Goal: Entertainment & Leisure: Consume media (video, audio)

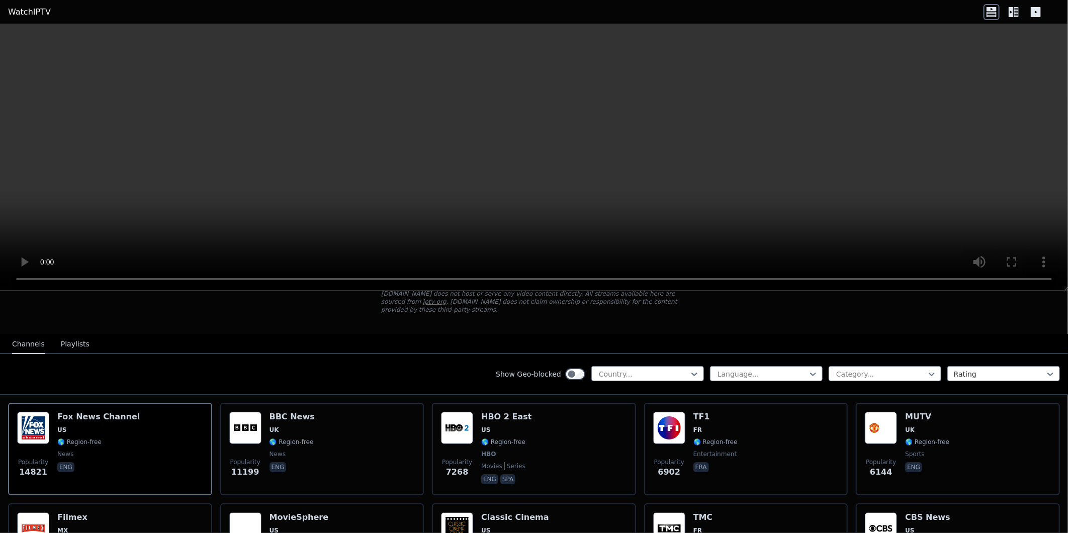
scroll to position [119, 0]
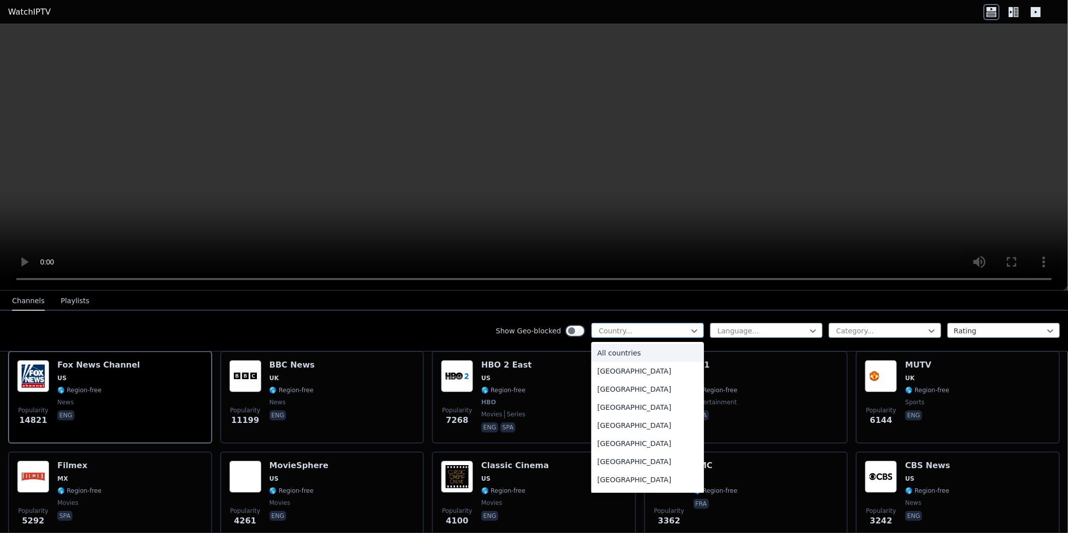
click at [670, 328] on div at bounding box center [644, 331] width 92 height 10
click at [596, 402] on div "[GEOGRAPHIC_DATA]" at bounding box center [647, 404] width 113 height 18
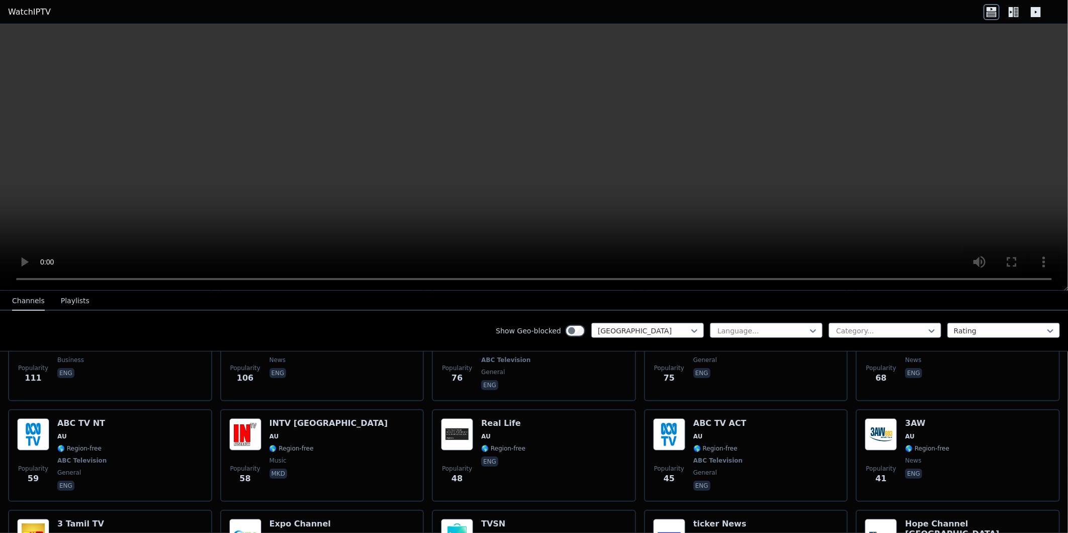
scroll to position [365, 0]
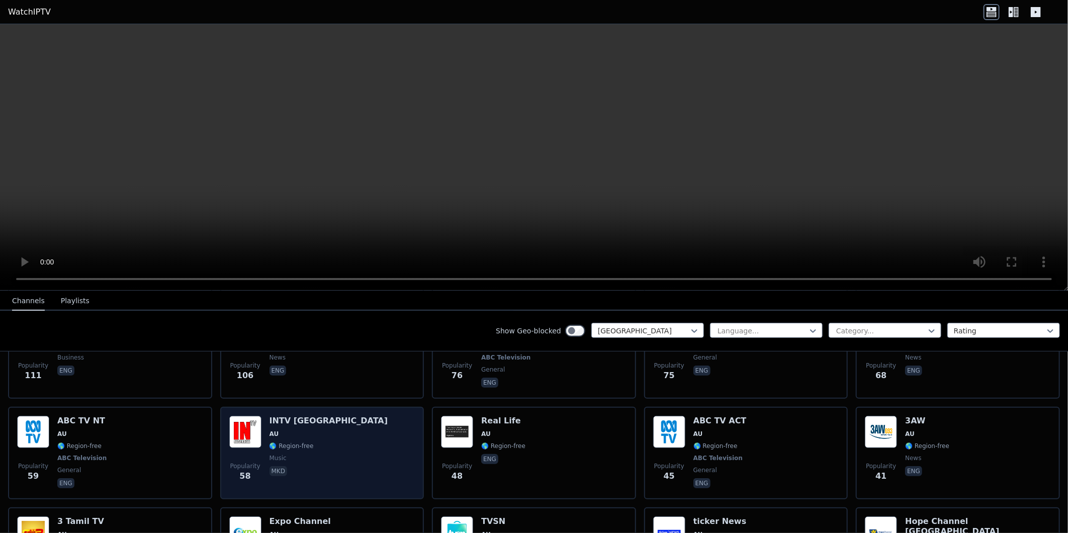
click at [297, 416] on h6 "INTV [GEOGRAPHIC_DATA]" at bounding box center [329, 421] width 119 height 10
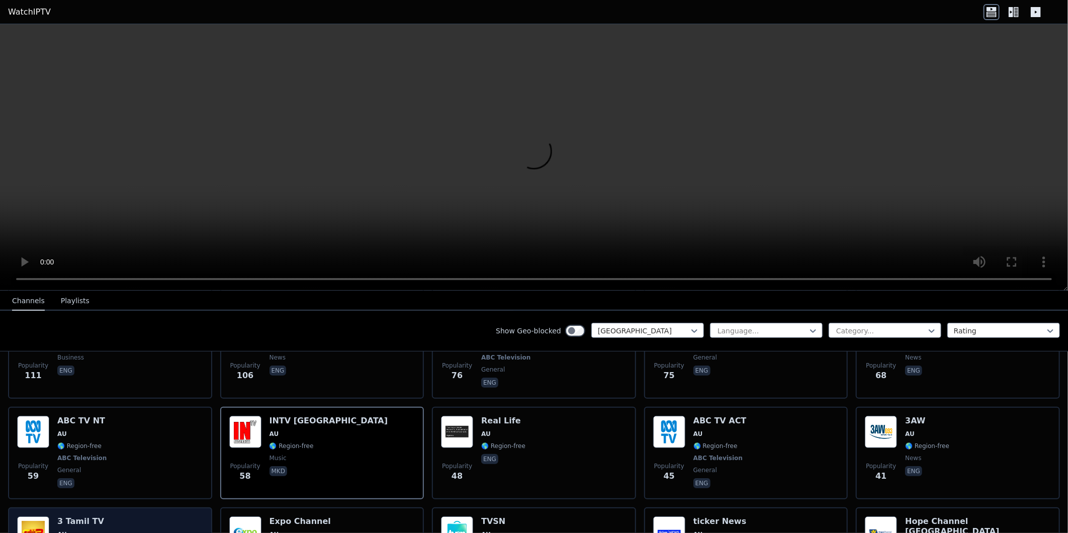
click at [85, 516] on h6 "3 Tamil TV" at bounding box center [80, 521] width 47 height 10
click at [67, 516] on h6 "3 Tamil TV" at bounding box center [80, 521] width 47 height 10
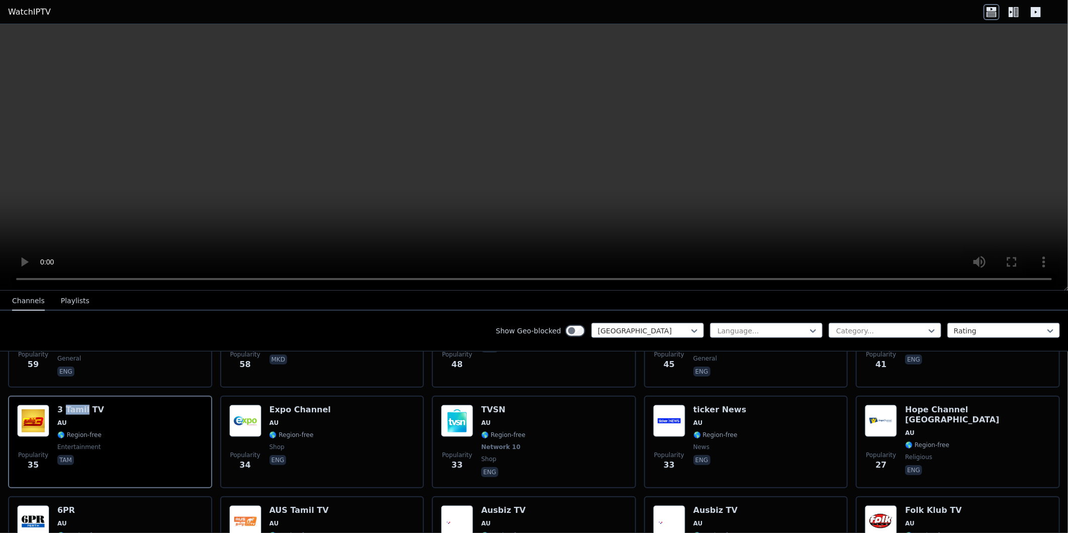
scroll to position [499, 0]
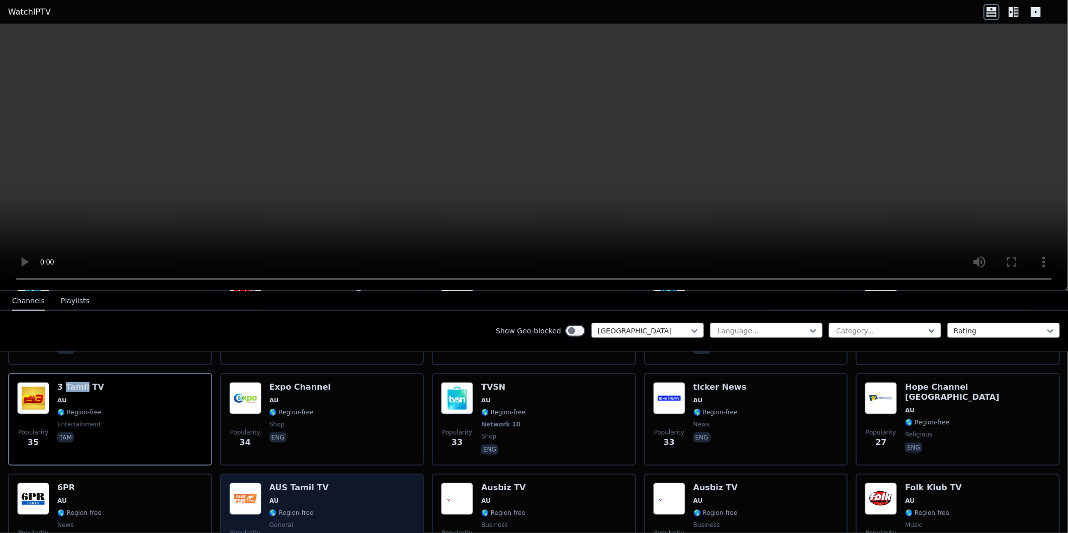
click at [248, 483] on img at bounding box center [245, 499] width 32 height 32
click at [283, 483] on h6 "AUS Tamil TV" at bounding box center [299, 488] width 59 height 10
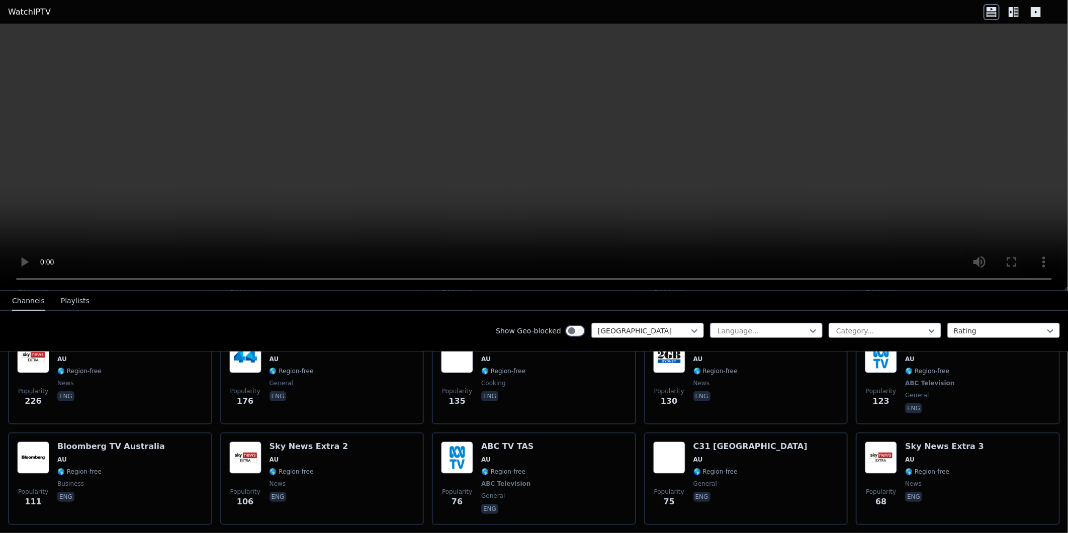
scroll to position [231, 0]
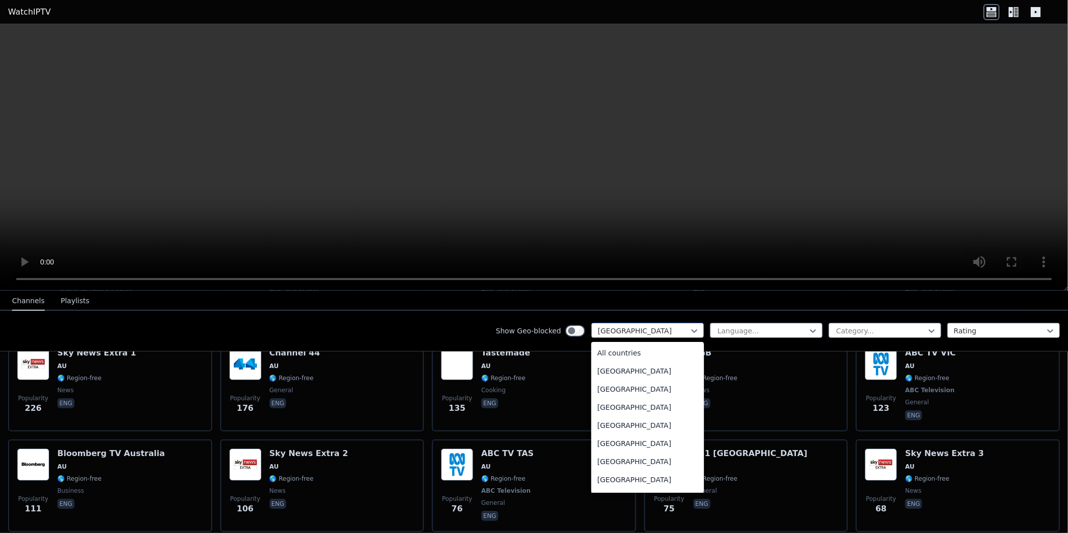
click at [663, 328] on div at bounding box center [644, 331] width 92 height 10
click at [597, 348] on div "[GEOGRAPHIC_DATA]" at bounding box center [647, 339] width 113 height 18
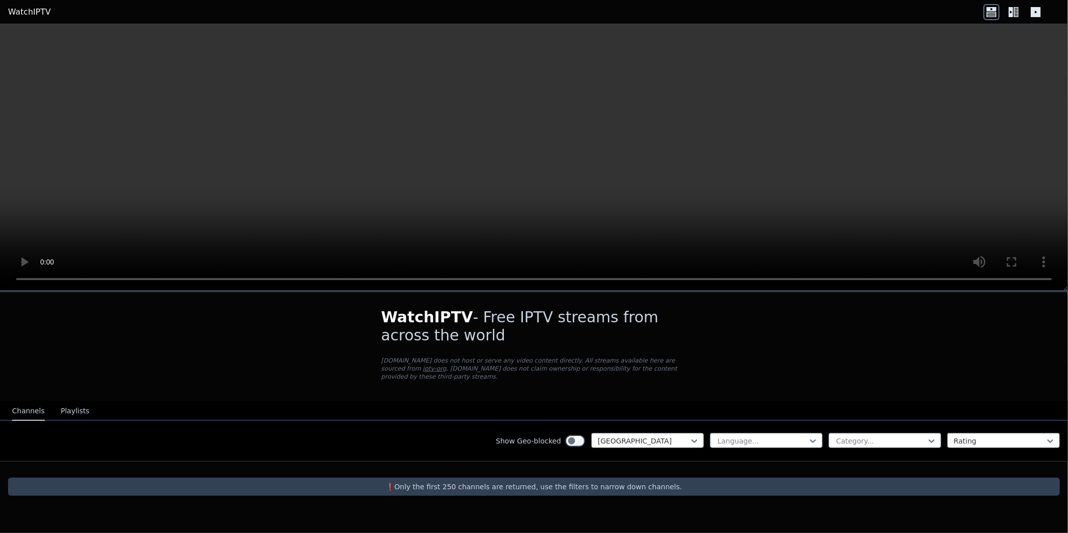
click at [68, 402] on button "Playlists" at bounding box center [75, 411] width 29 height 19
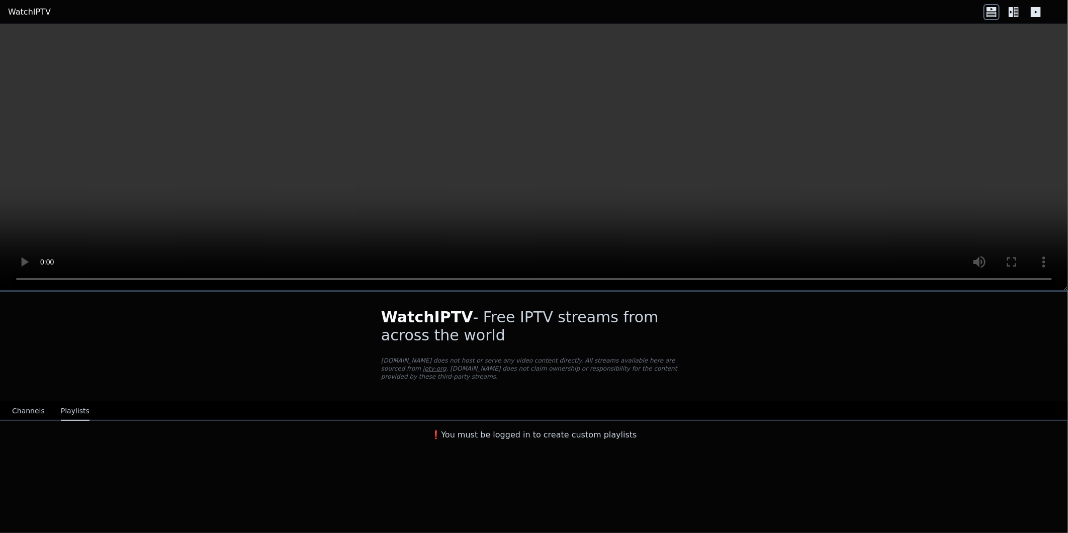
click at [27, 405] on button "Channels" at bounding box center [28, 411] width 33 height 19
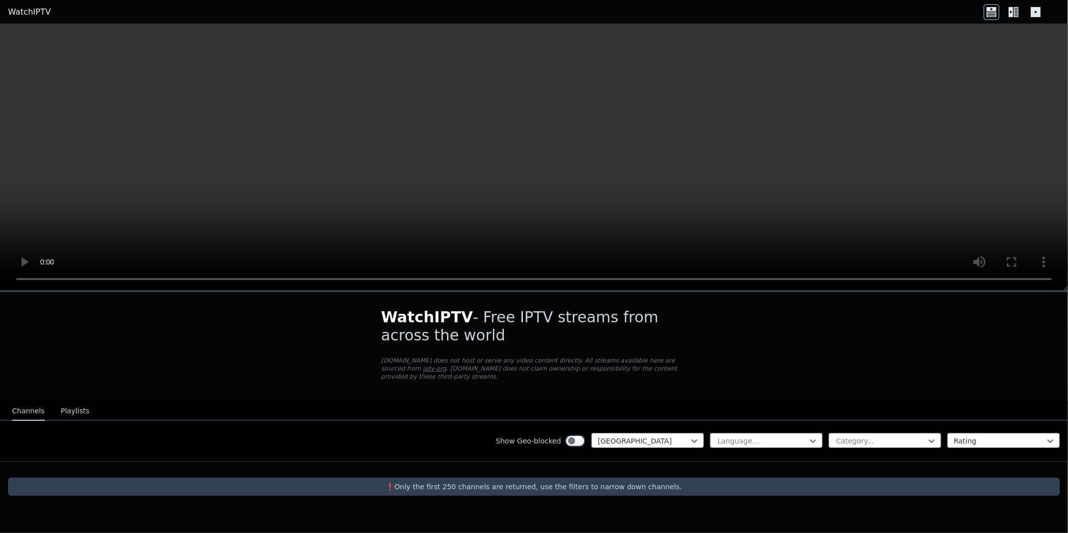
click at [696, 422] on div "Show Geo-blocked Fiji Language... Category... Rating" at bounding box center [534, 441] width 1068 height 41
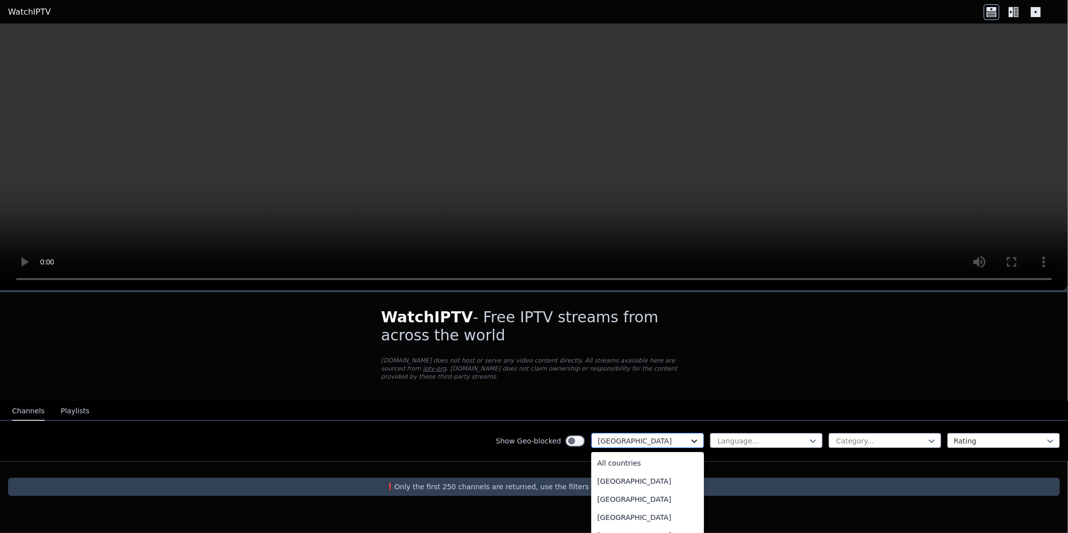
click at [692, 436] on icon at bounding box center [694, 441] width 10 height 10
click at [602, 444] on div "[GEOGRAPHIC_DATA]" at bounding box center [647, 442] width 113 height 18
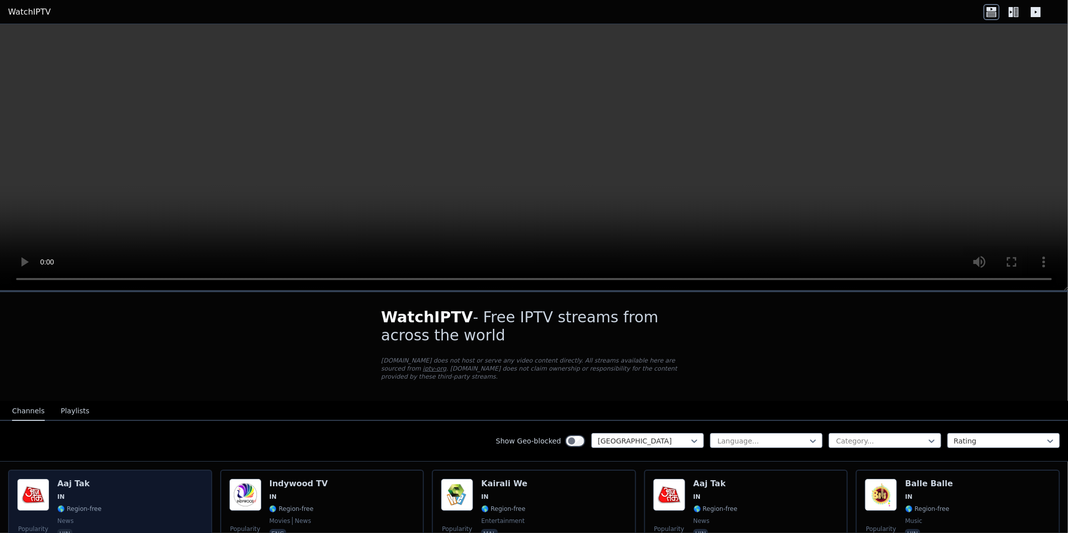
click at [108, 479] on div "Popularity 1332 Aaj Tak IN 🌎 Region-free news hin" at bounding box center [110, 515] width 186 height 72
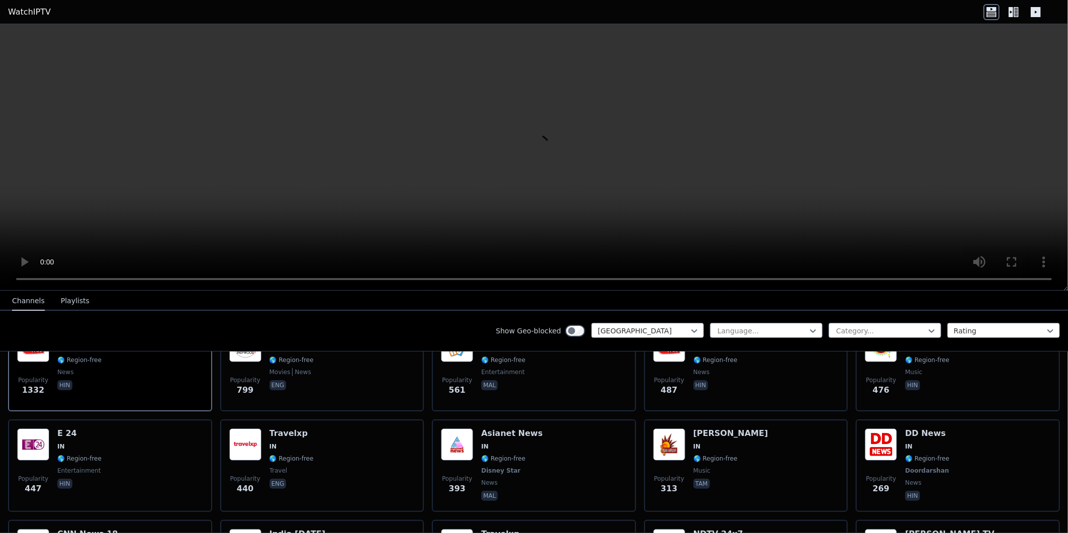
scroll to position [156, 0]
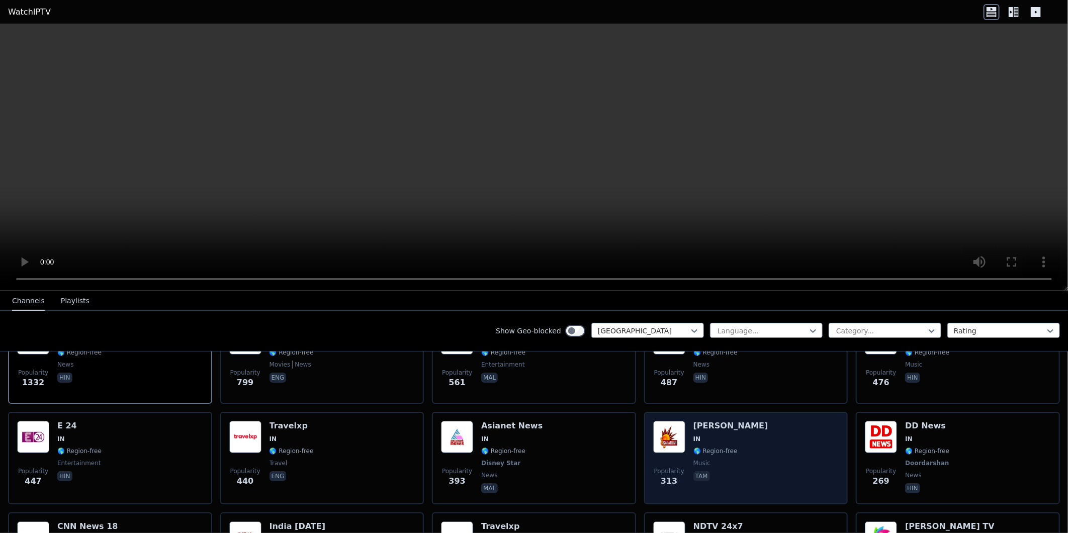
click at [721, 421] on h6 "[PERSON_NAME]" at bounding box center [730, 426] width 75 height 10
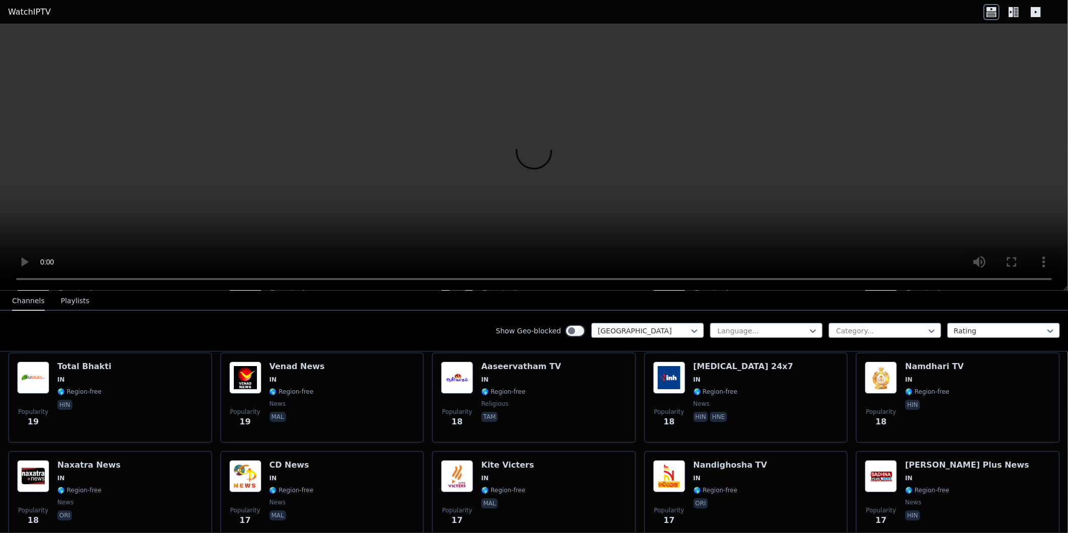
scroll to position [2614, 0]
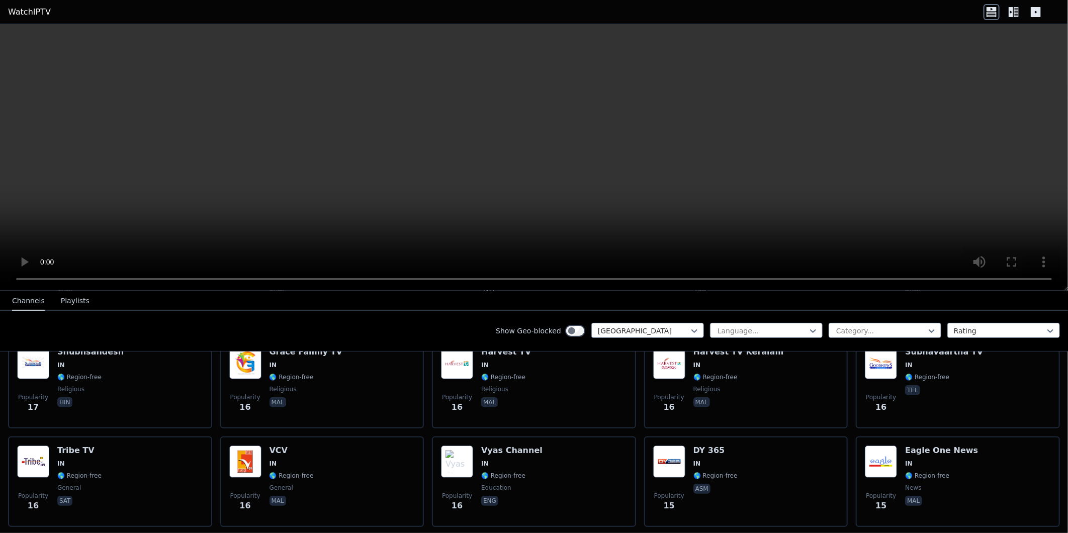
click at [689, 335] on div at bounding box center [694, 330] width 10 height 15
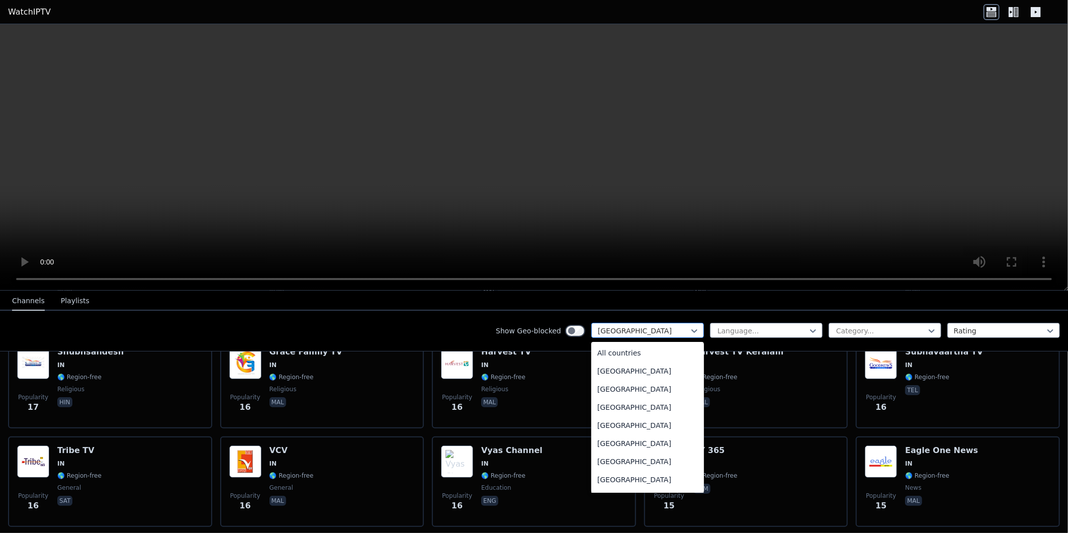
scroll to position [1441, 0]
click at [643, 333] on div at bounding box center [644, 331] width 92 height 10
click at [620, 388] on div "[GEOGRAPHIC_DATA]" at bounding box center [647, 397] width 113 height 18
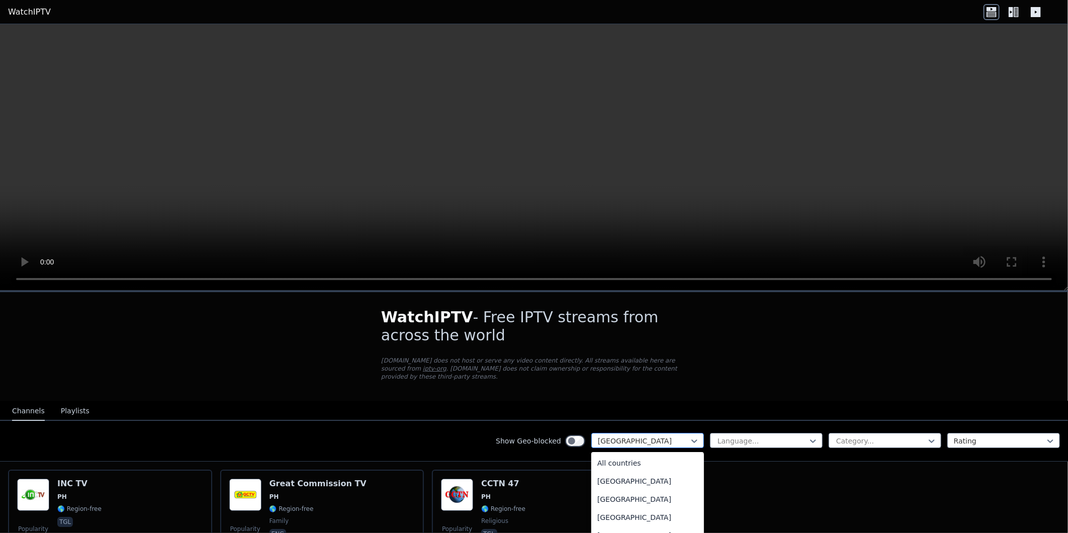
scroll to position [2545, 0]
click at [655, 436] on div at bounding box center [644, 441] width 92 height 10
click at [623, 470] on div "[GEOGRAPHIC_DATA]" at bounding box center [647, 479] width 113 height 18
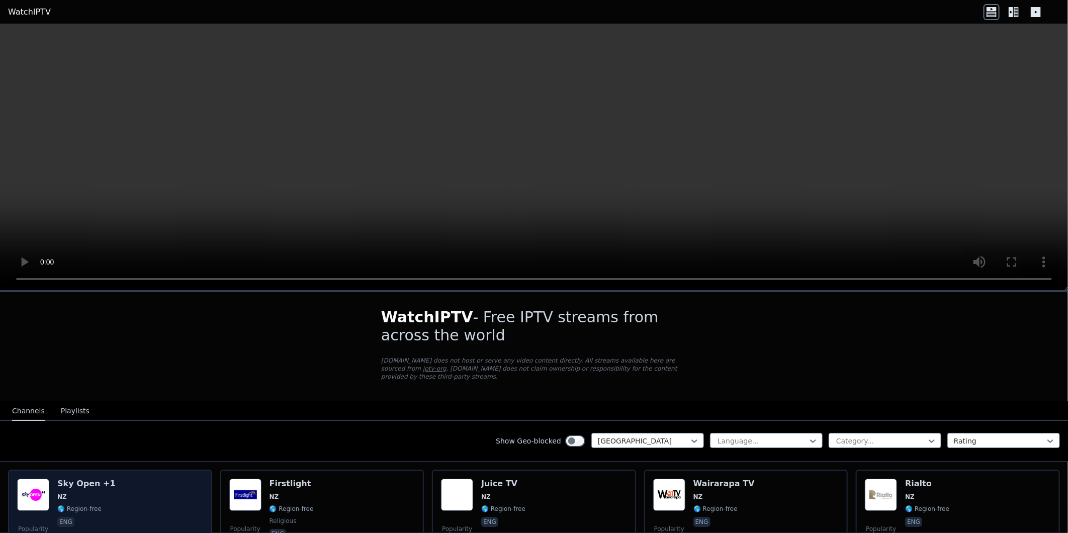
click at [166, 484] on div "Popularity 199 Sky Open +1 NZ 🌎 Region-free eng" at bounding box center [110, 515] width 186 height 72
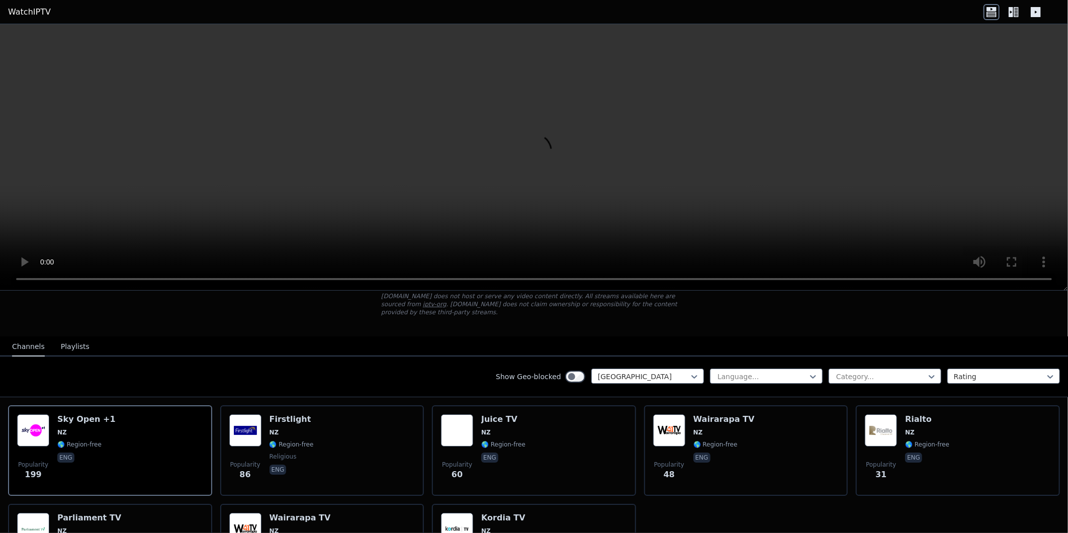
scroll to position [67, 0]
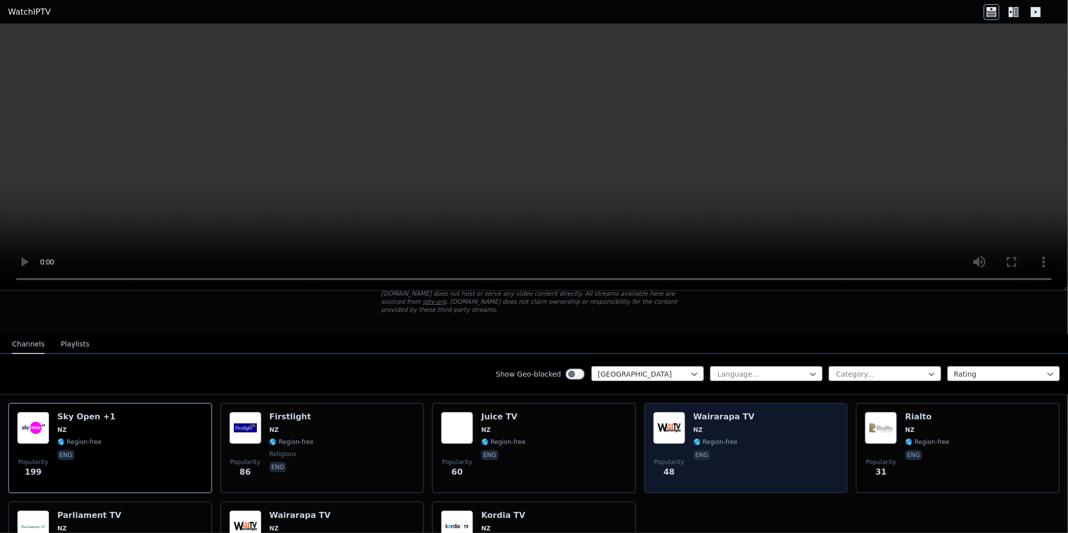
click at [785, 418] on div "Popularity 48 Wairarapa TV NZ 🌎 Region-free eng" at bounding box center [746, 448] width 186 height 72
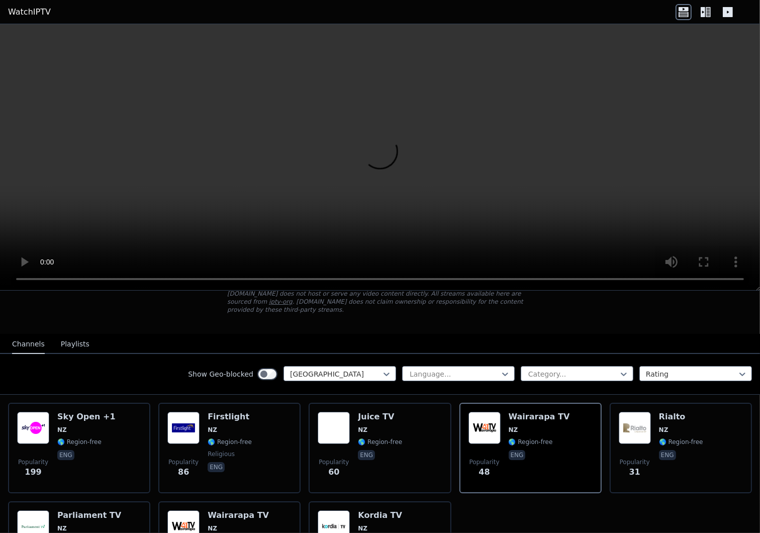
click at [175, 334] on nav "Channels Playlists" at bounding box center [380, 344] width 760 height 20
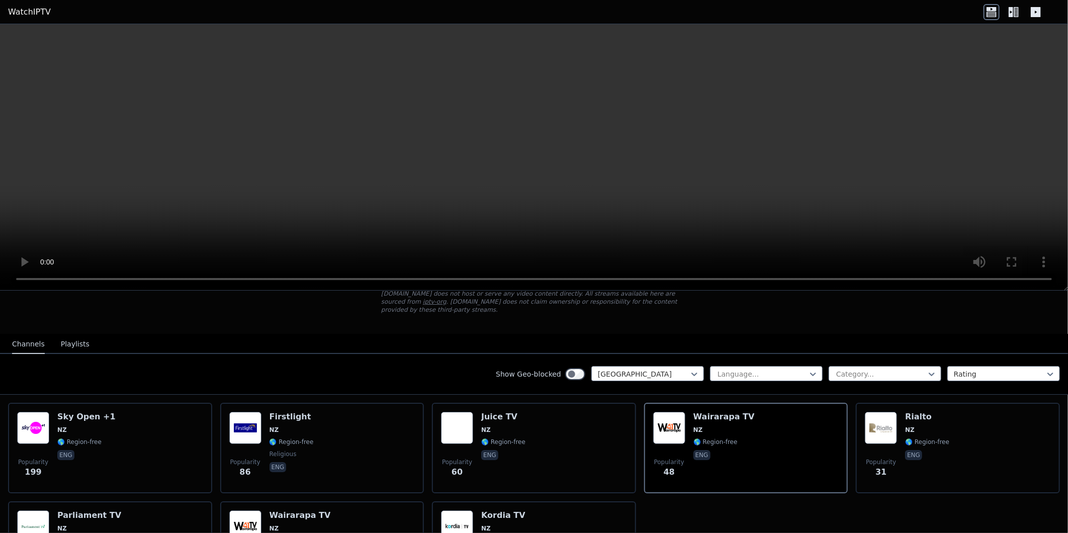
scroll to position [156, 0]
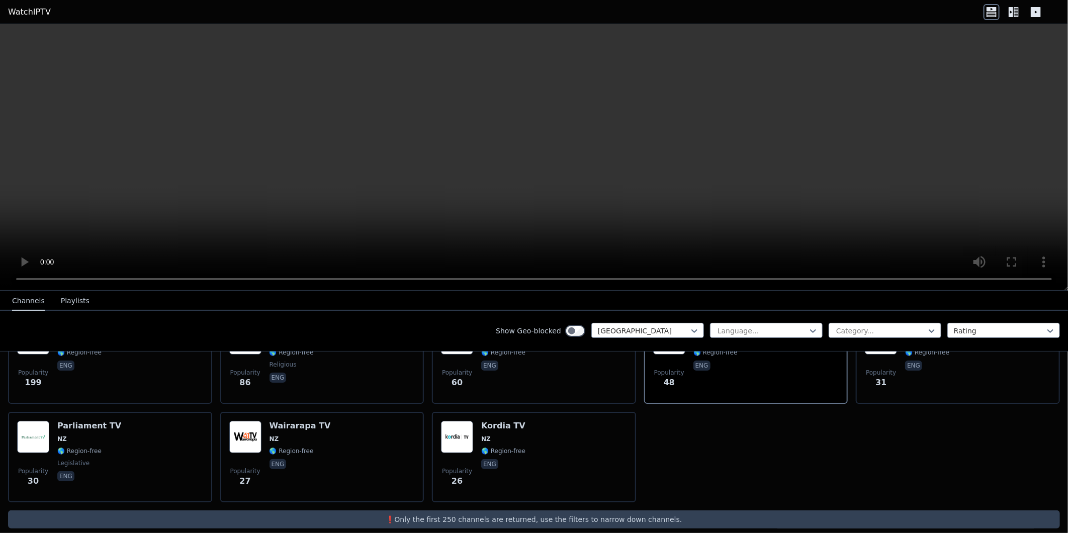
click at [26, 12] on link "WatchIPTV" at bounding box center [29, 12] width 43 height 12
